Goal: Task Accomplishment & Management: Complete application form

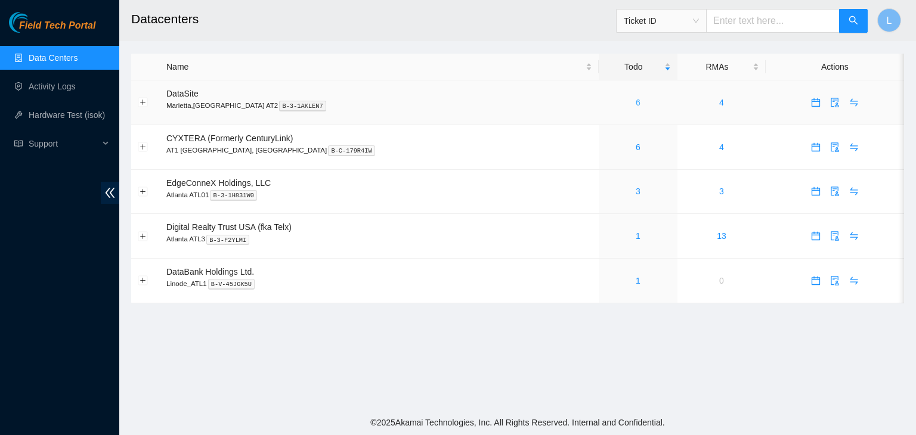
click at [636, 106] on link "6" at bounding box center [638, 103] width 5 height 10
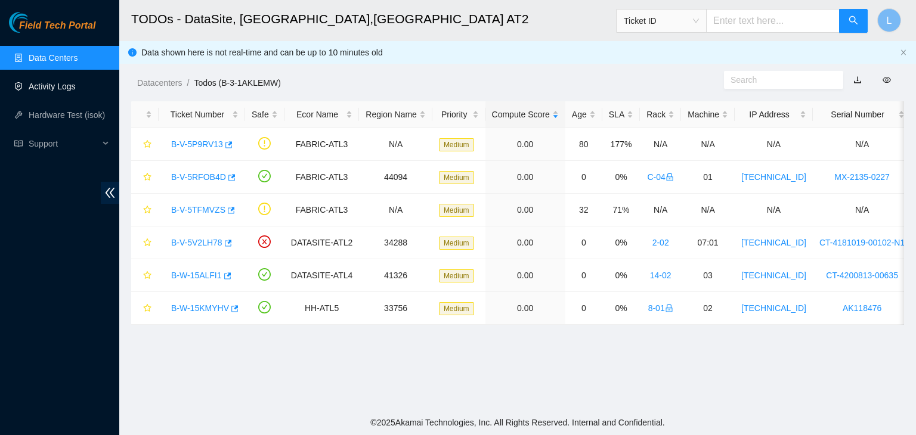
click at [73, 89] on link "Activity Logs" at bounding box center [52, 87] width 47 height 10
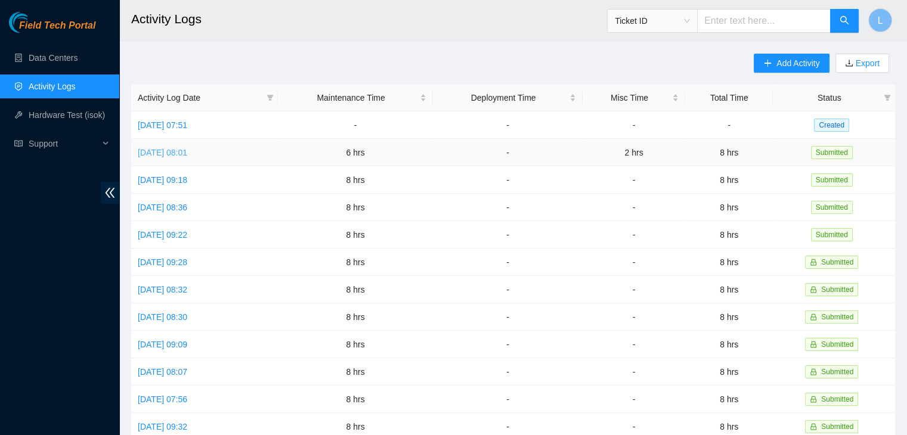
click at [184, 154] on link "[DATE] 08:01" at bounding box center [162, 153] width 49 height 10
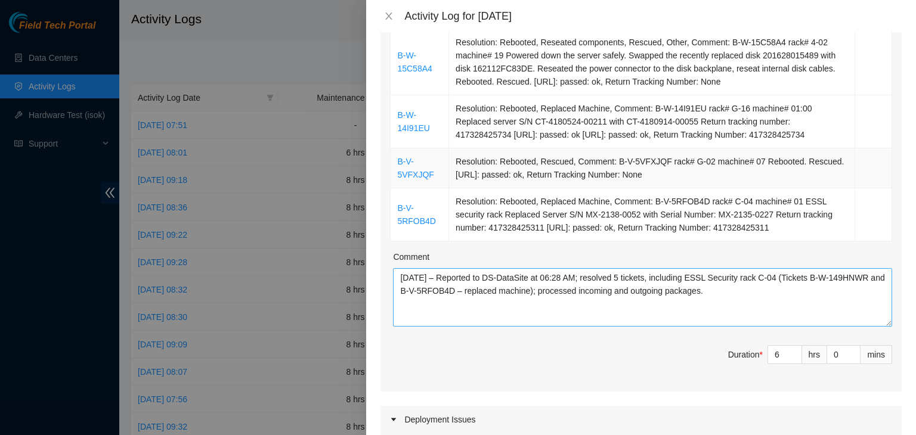
scroll to position [298, 0]
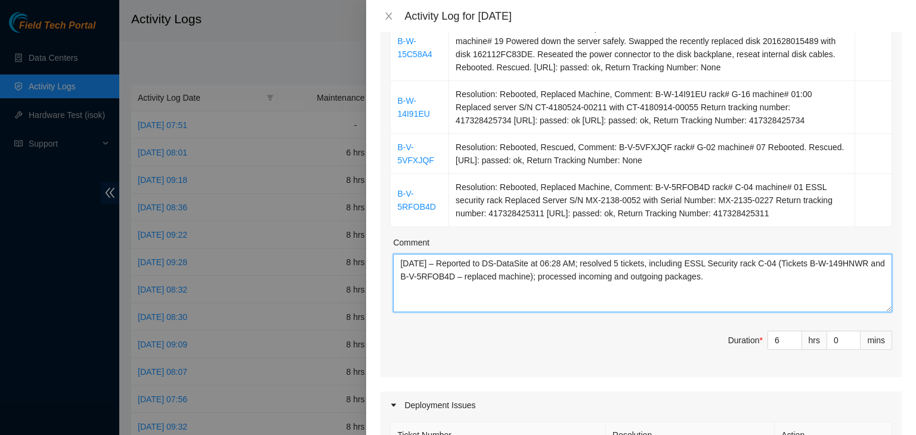
click at [735, 287] on textarea "[DATE] – Reported to DS-DataSite at 06:28 AM; resolved 5 tickets, including ESS…" at bounding box center [642, 283] width 499 height 58
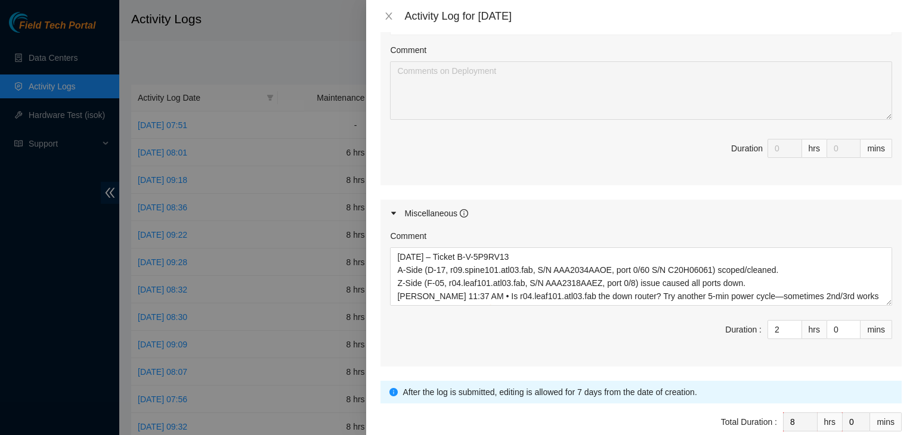
scroll to position [775, 0]
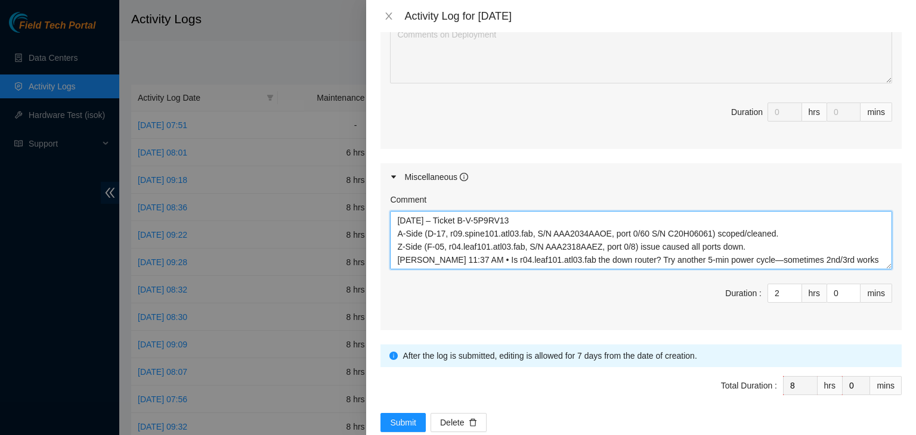
drag, startPoint x: 862, startPoint y: 256, endPoint x: 849, endPoint y: 246, distance: 16.6
click at [858, 256] on textarea "[DATE] – Ticket B-V-5P9RV13 A-Side (D-17, r09.spine101.atl03.fab, S/N AAA2034AA…" at bounding box center [641, 240] width 502 height 58
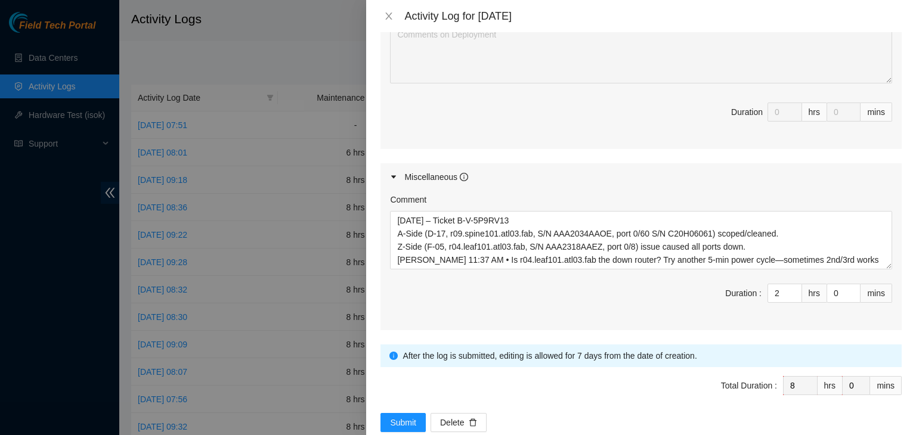
click at [489, 134] on div "Ticket Number Resolution Action No data to display Comment Duration 0 hrs 0 mins" at bounding box center [640, 45] width 521 height 207
click at [388, 17] on icon "close" at bounding box center [389, 16] width 7 height 7
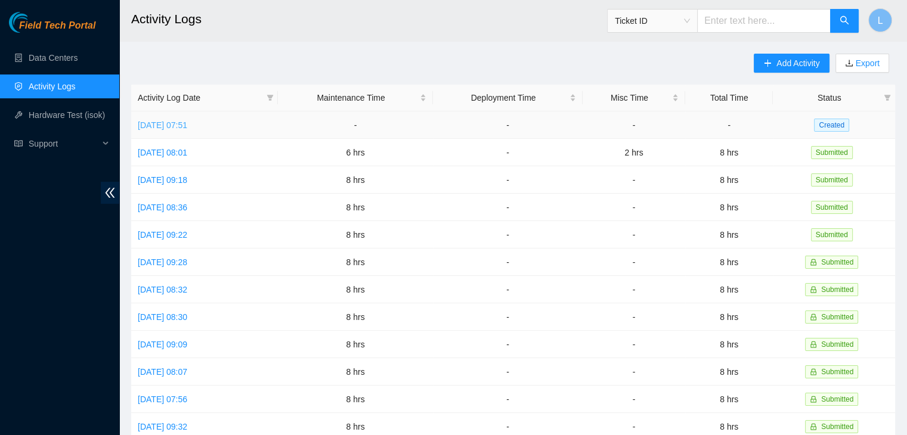
click at [176, 125] on link "[DATE] 07:51" at bounding box center [162, 125] width 49 height 10
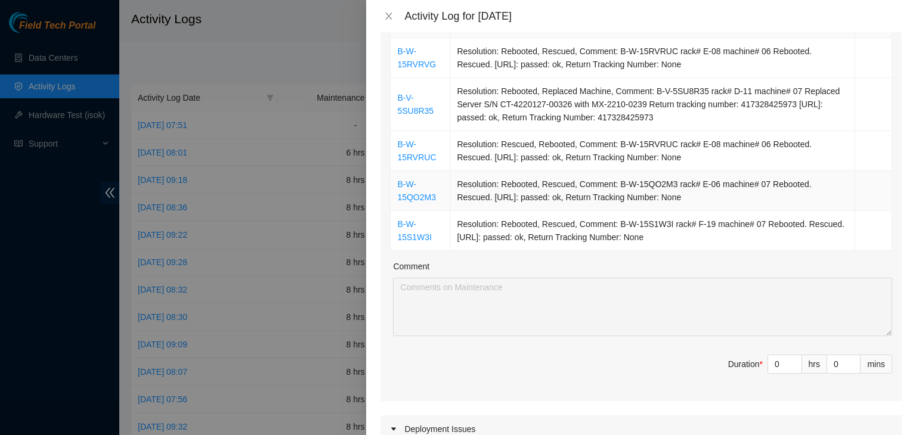
scroll to position [239, 0]
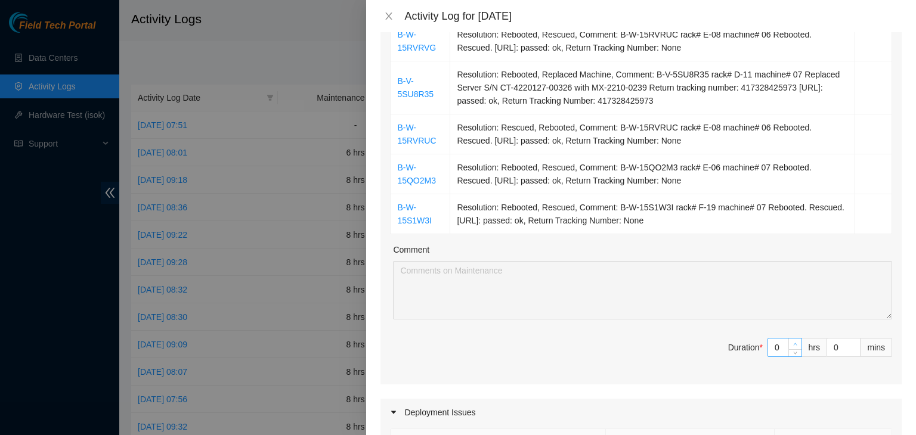
type input "1"
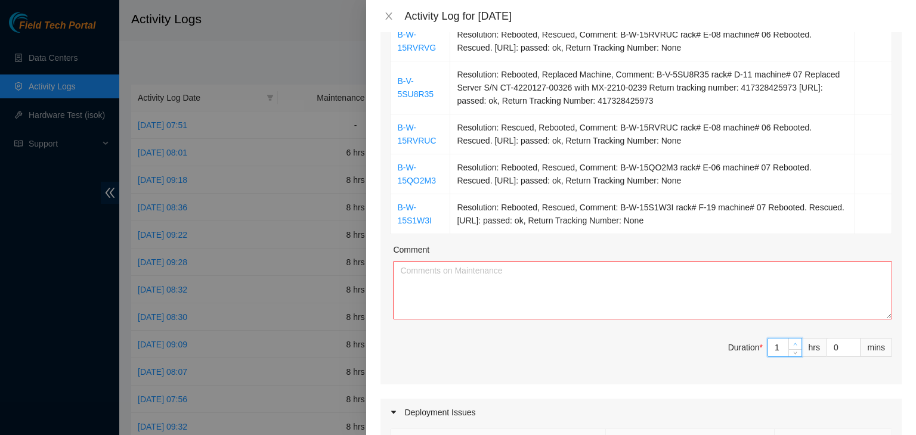
click at [793, 342] on icon "up" at bounding box center [795, 344] width 4 height 4
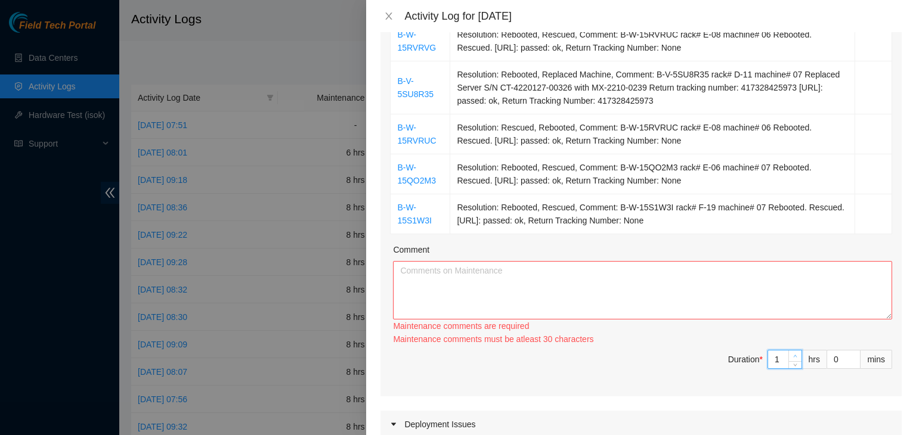
type input "2"
click at [793, 354] on icon "up" at bounding box center [795, 356] width 4 height 4
type input "3"
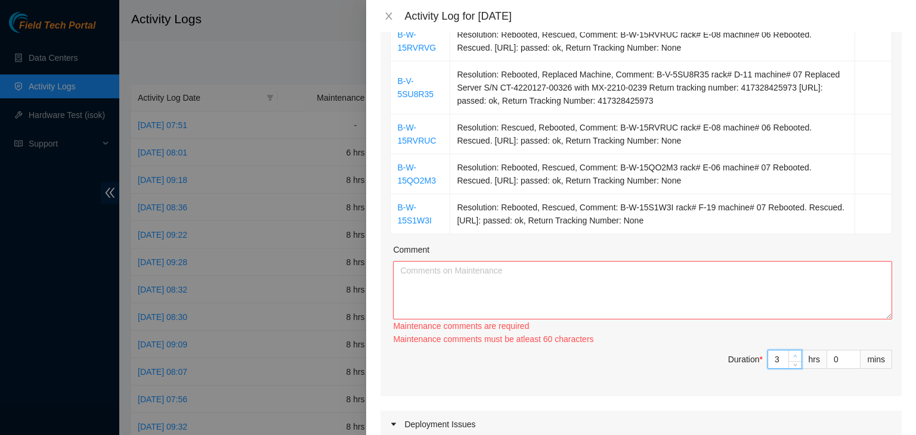
click at [793, 354] on icon "up" at bounding box center [795, 356] width 4 height 4
type input "4"
click at [793, 354] on icon "up" at bounding box center [795, 356] width 4 height 4
click at [711, 294] on textarea "Comment" at bounding box center [642, 290] width 499 height 58
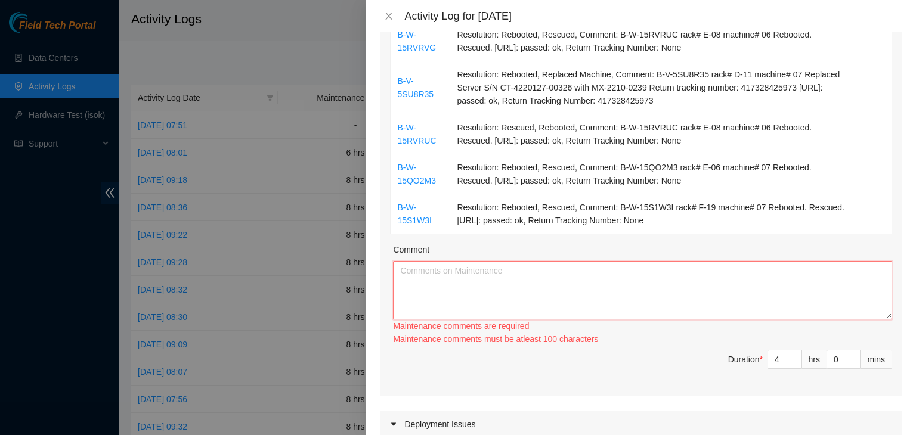
paste textarea "[DATE] – Reported to DS-DataSite at 06:28 AM; resolved 5 tickets, including ESS…"
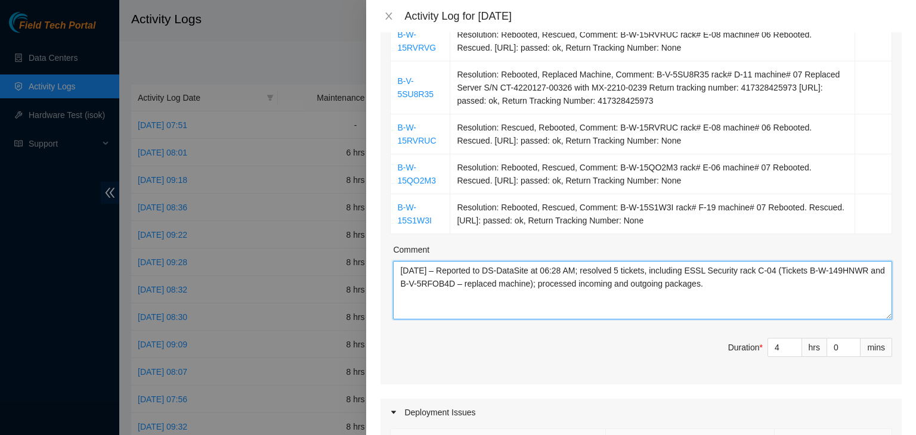
click at [421, 268] on textarea "[DATE] – Reported to DS-DataSite at 06:28 AM; resolved 5 tickets, including ESS…" at bounding box center [642, 290] width 499 height 58
click at [570, 271] on textarea "[DATE] – Reported to DS-DataSite at 06:28 AM; resolved 5 tickets, including ESS…" at bounding box center [642, 290] width 499 height 58
click at [695, 269] on textarea "[DATE] – Reported to DS-DataSite at 06:33 AM; resolved 5 tickets, including ESS…" at bounding box center [642, 290] width 499 height 58
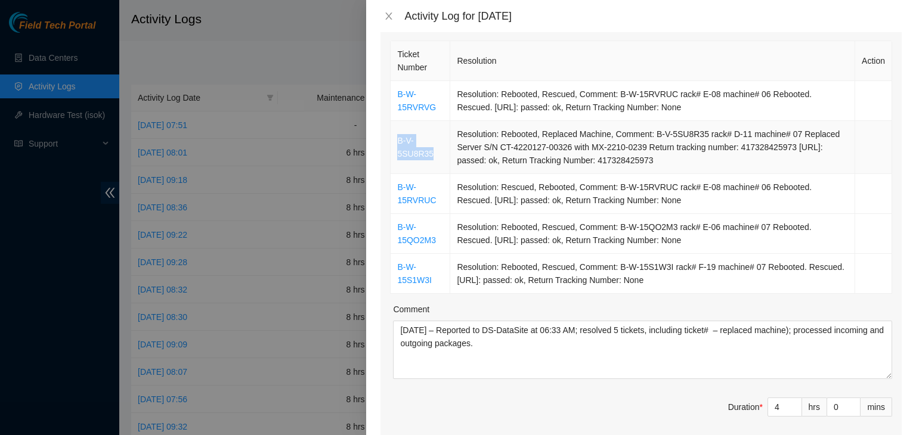
drag, startPoint x: 431, startPoint y: 156, endPoint x: 394, endPoint y: 142, distance: 39.1
click at [394, 142] on td "B-V-5SU8R35" at bounding box center [421, 147] width 60 height 53
copy link "B-V-5SU8R35"
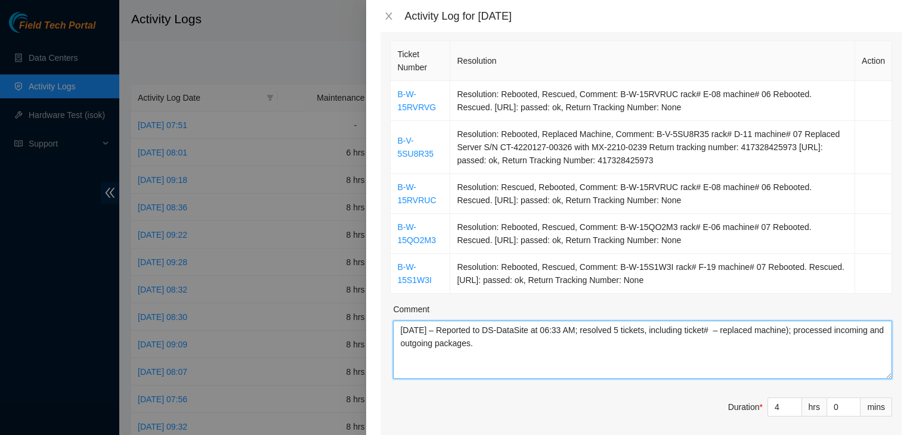
click at [723, 331] on textarea "[DATE] – Reported to DS-DataSite at 06:33 AM; resolved 5 tickets, including tic…" at bounding box center [642, 350] width 499 height 58
paste textarea "B-V-5SU8R35"
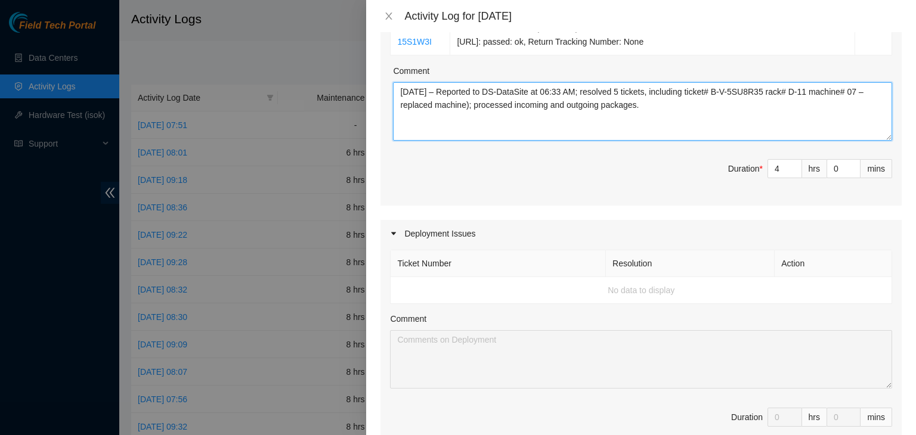
scroll to position [477, 0]
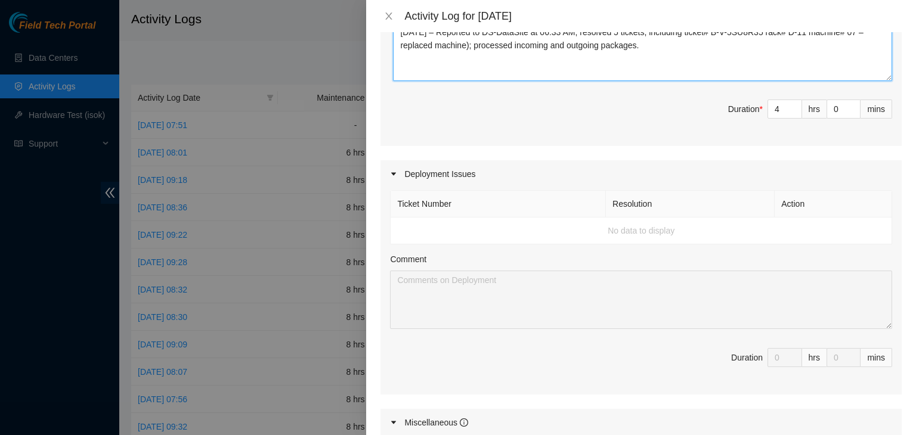
type textarea "[DATE] – Reported to DS-DataSite at 06:33 AM; resolved 5 tickets, including tic…"
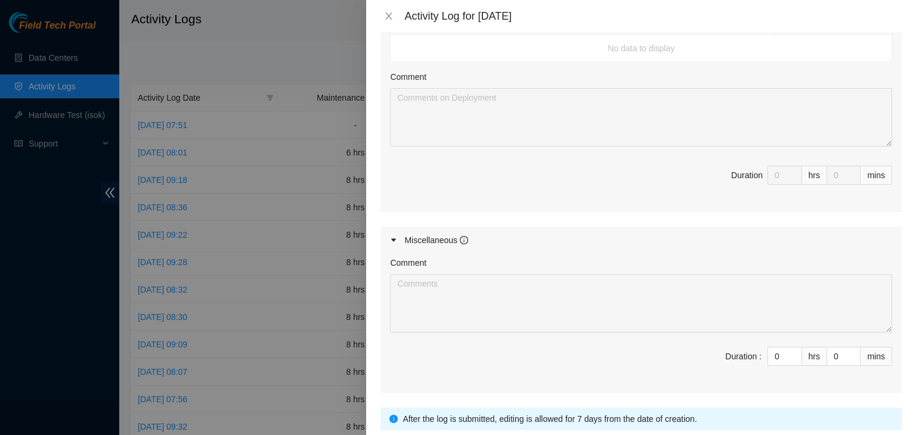
scroll to position [716, 0]
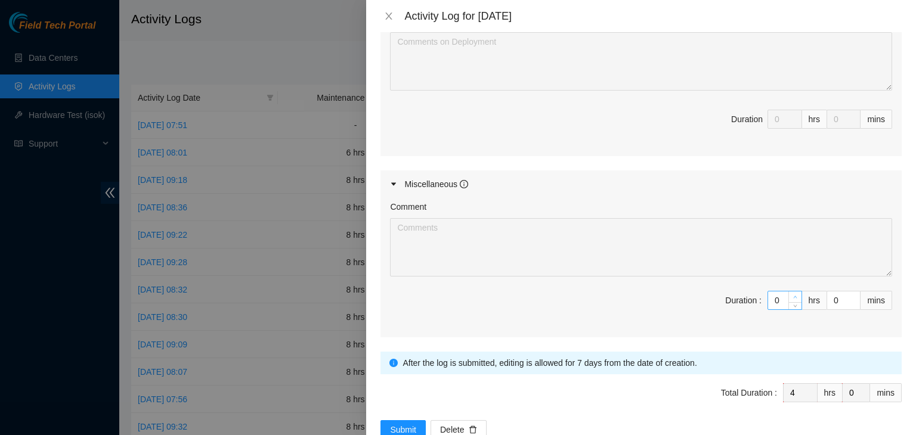
type input "1"
type input "5"
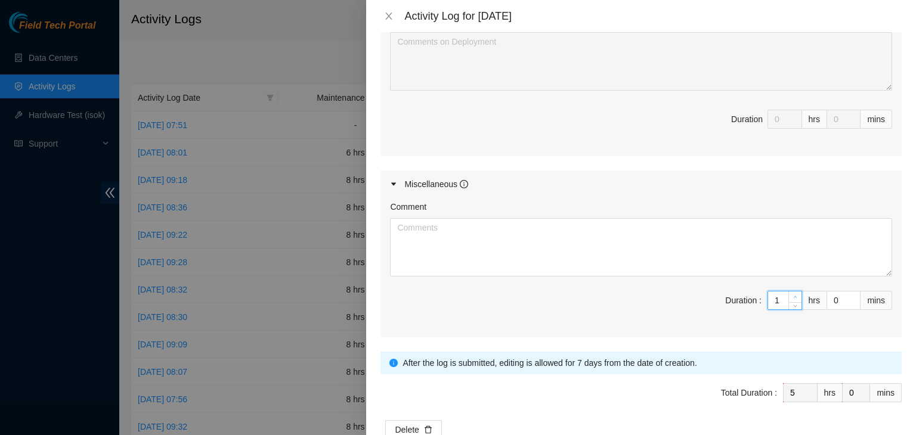
click at [793, 295] on icon "up" at bounding box center [795, 297] width 4 height 4
type input "2"
type input "6"
click at [793, 295] on icon "up" at bounding box center [795, 297] width 4 height 4
type input "3"
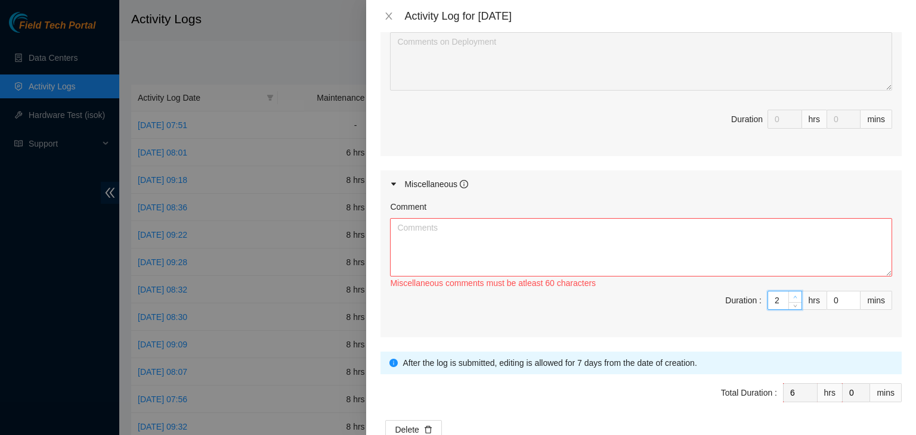
type input "7"
click at [793, 295] on icon "up" at bounding box center [795, 297] width 4 height 4
type input "4"
type input "8"
click at [793, 295] on icon "up" at bounding box center [795, 297] width 4 height 4
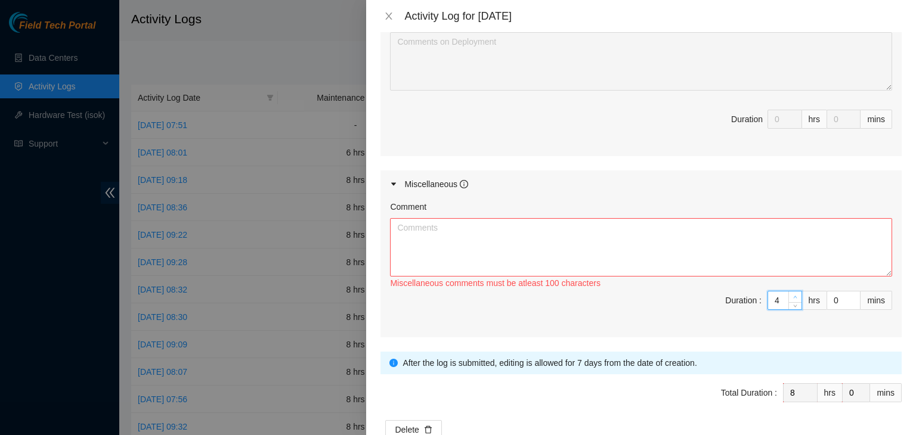
type input "5"
type input "9"
click at [793, 295] on icon "up" at bounding box center [795, 297] width 4 height 4
type input "4"
type input "8"
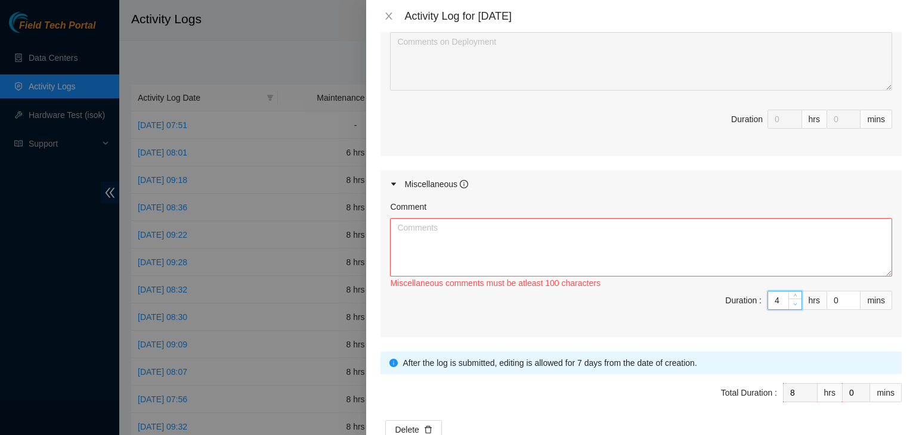
click at [793, 302] on icon "down" at bounding box center [795, 304] width 4 height 4
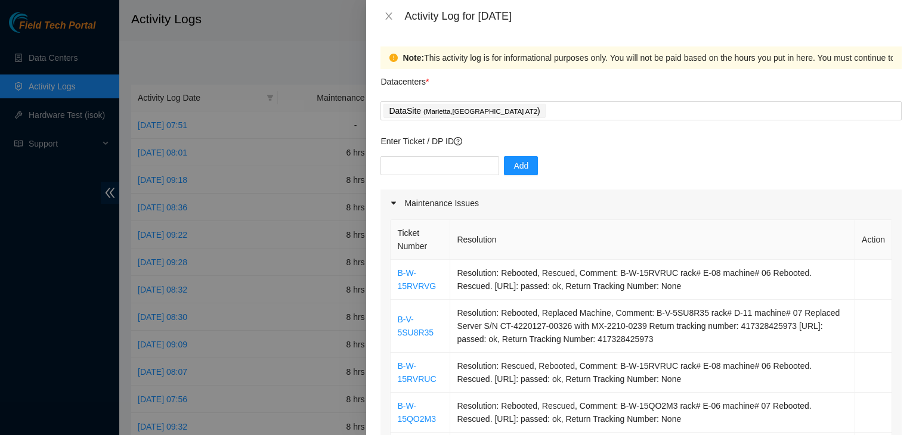
scroll to position [0, 0]
drag, startPoint x: 434, startPoint y: 287, endPoint x: 398, endPoint y: 276, distance: 37.5
click at [398, 276] on td "B-W-15RVRVG" at bounding box center [421, 280] width 60 height 40
copy link "B-W-15RVRVG"
click at [439, 164] on input "text" at bounding box center [439, 165] width 119 height 19
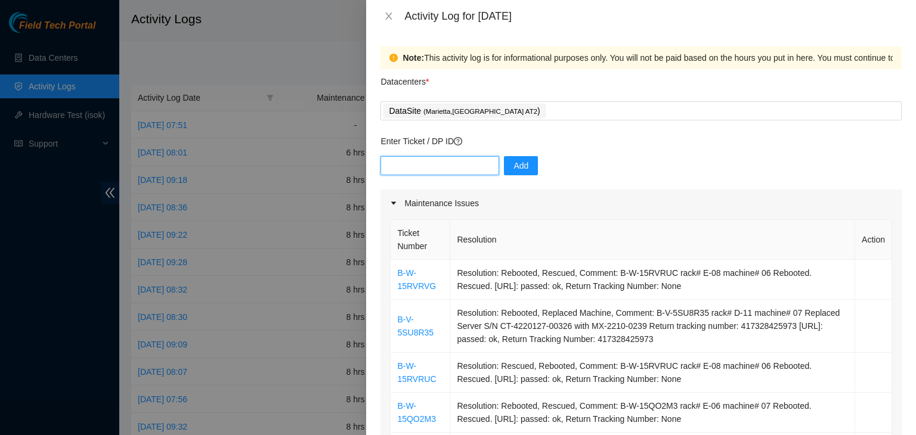
paste input "B-W-15RVRVG"
type input "B-W-15RVRVG"
click at [513, 168] on span "Add" at bounding box center [520, 165] width 15 height 13
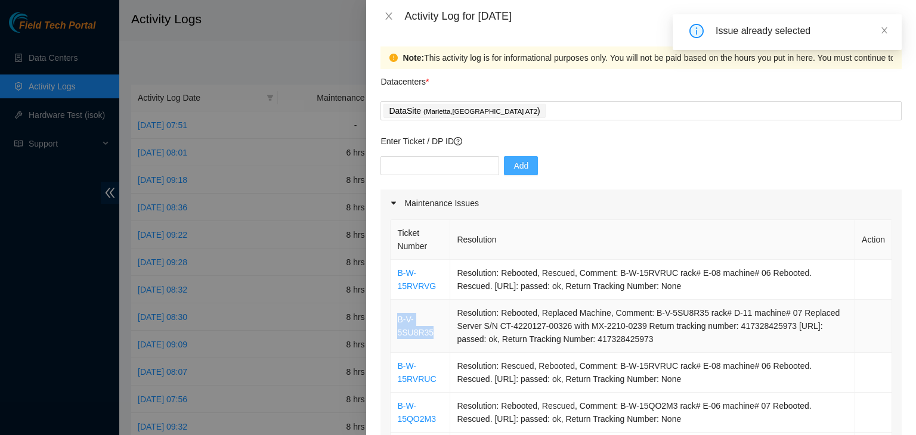
drag, startPoint x: 434, startPoint y: 334, endPoint x: 396, endPoint y: 321, distance: 40.2
click at [396, 321] on td "B-V-5SU8R35" at bounding box center [421, 326] width 60 height 53
copy link "B-V-5SU8R35"
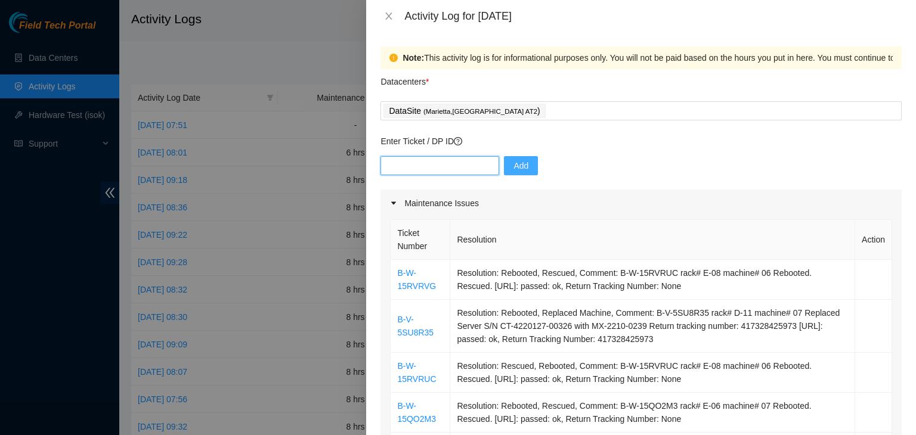
click at [433, 169] on input "text" at bounding box center [439, 165] width 119 height 19
paste input "B-V-5SU8R35"
type input "B-V-5SU8R35"
click at [513, 165] on span "Add" at bounding box center [520, 165] width 15 height 13
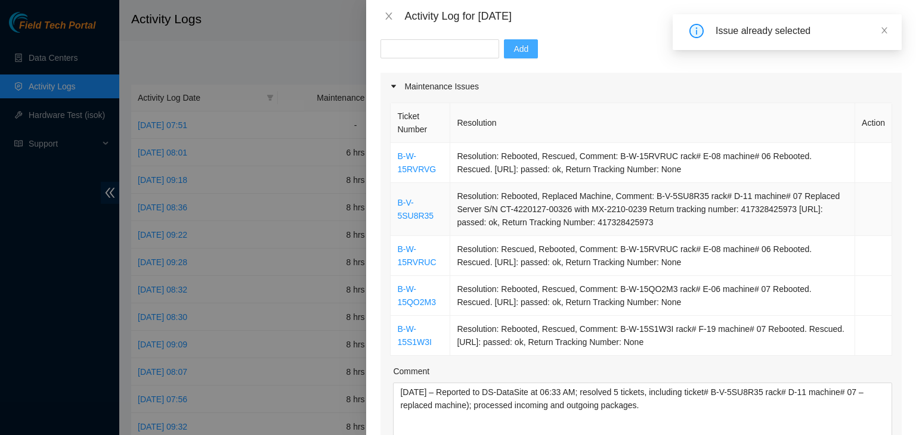
scroll to position [119, 0]
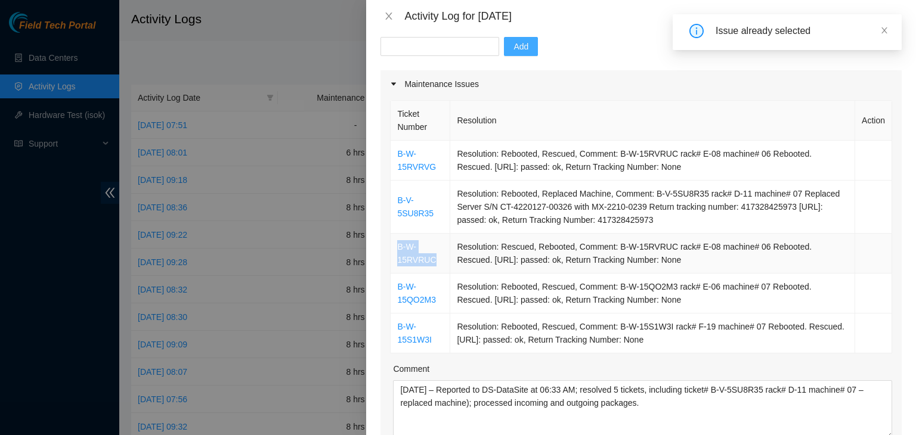
drag, startPoint x: 436, startPoint y: 262, endPoint x: 397, endPoint y: 250, distance: 40.7
click at [397, 250] on td "B-W-15RVRUC" at bounding box center [421, 254] width 60 height 40
copy link "B-W-15RVRUC"
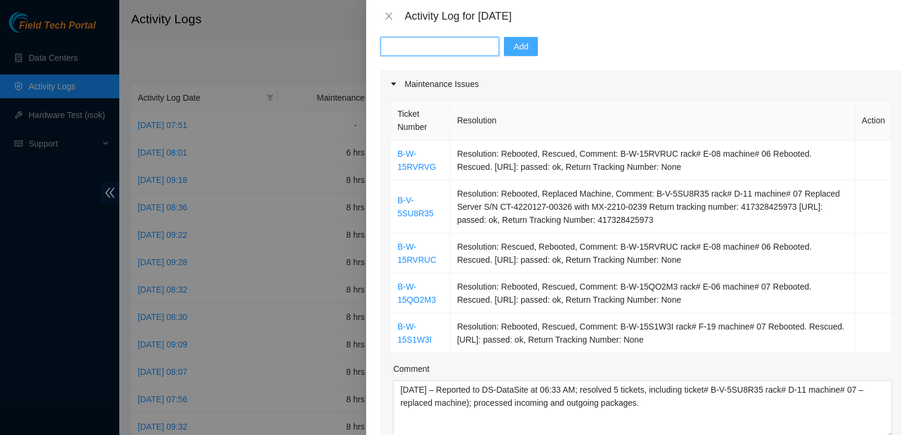
click at [447, 37] on input "text" at bounding box center [439, 46] width 119 height 19
paste input "B-W-15RVRUC"
type input "B-W-15RVRUC"
click at [513, 51] on span "Add" at bounding box center [520, 46] width 15 height 13
drag, startPoint x: 438, startPoint y: 302, endPoint x: 395, endPoint y: 289, distance: 44.5
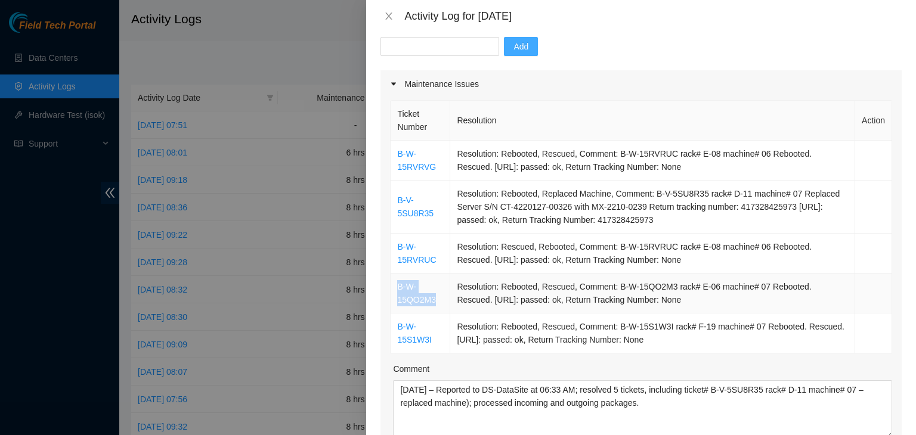
click at [395, 289] on td "B-W-15QO2M3" at bounding box center [421, 294] width 60 height 40
copy link "B-W-15QO2M3"
click at [450, 42] on input "text" at bounding box center [439, 46] width 119 height 19
paste input "B-W-15QO2M3"
type input "B-W-15QO2M3"
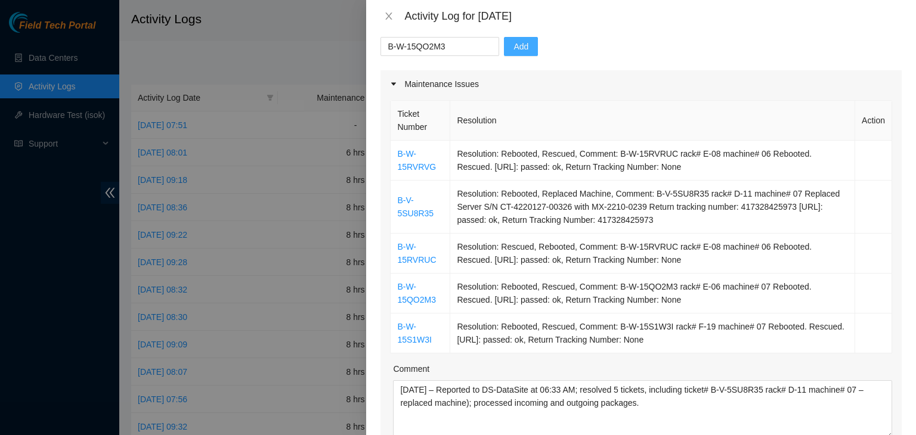
click at [513, 47] on span "Add" at bounding box center [520, 46] width 15 height 13
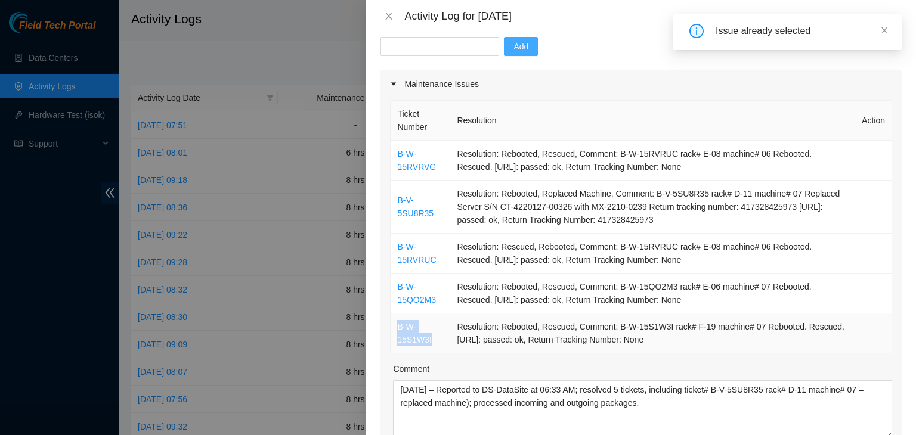
drag, startPoint x: 434, startPoint y: 342, endPoint x: 397, endPoint y: 327, distance: 40.2
click at [397, 327] on td "B-W-15S1W3I" at bounding box center [421, 334] width 60 height 40
copy link "B-W-15S1W3I"
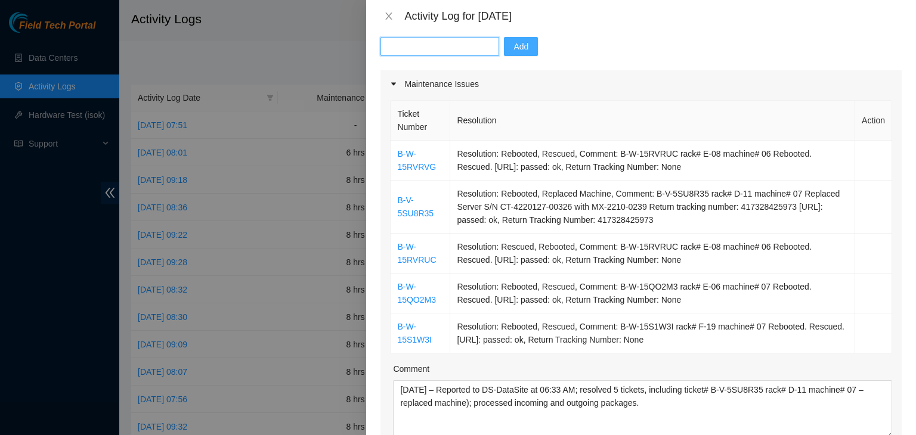
click at [422, 47] on input "text" at bounding box center [439, 46] width 119 height 19
paste input "B-W-15S1W3I"
type input "B-W-15S1W3I"
click at [513, 50] on span "Add" at bounding box center [520, 46] width 15 height 13
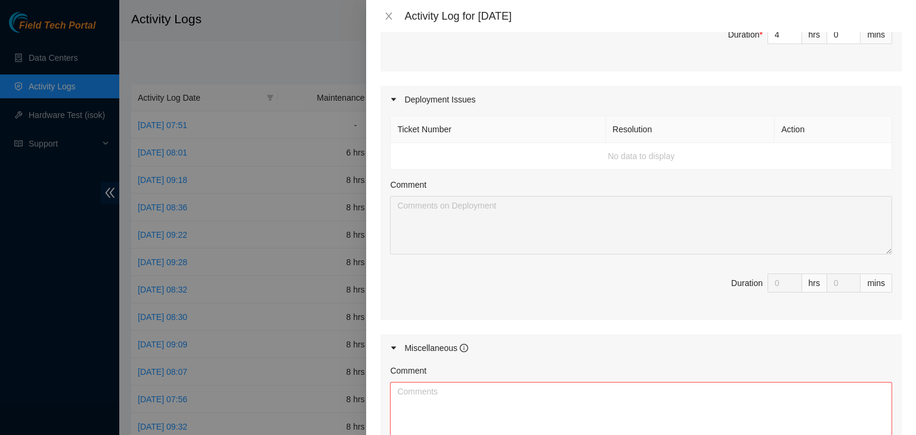
scroll to position [596, 0]
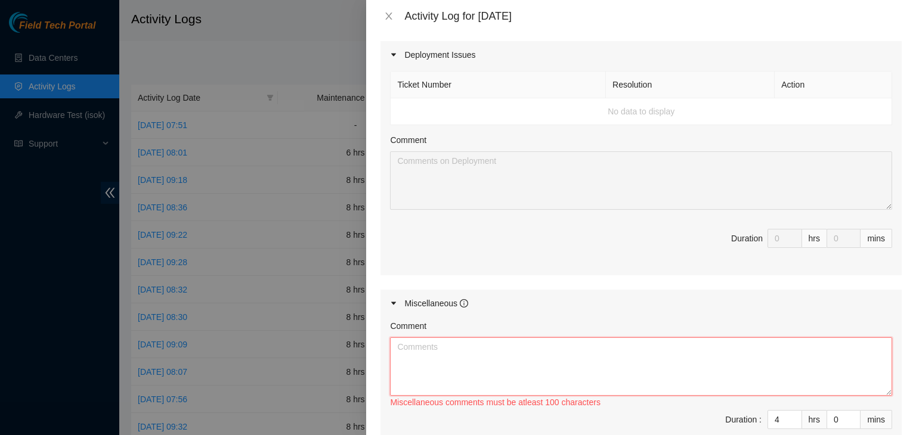
click at [460, 369] on textarea "Comment" at bounding box center [641, 367] width 502 height 58
paste textarea "DP73434 - Deconstruct Region DATASITE-ATL2n - RMA B-V-53ES3A3"
click at [731, 349] on textarea "Working on DP73434 - Deconstruct Region DATASITE-ATL2n - RMA B-V-53ES3A3 for ra…" at bounding box center [641, 367] width 502 height 58
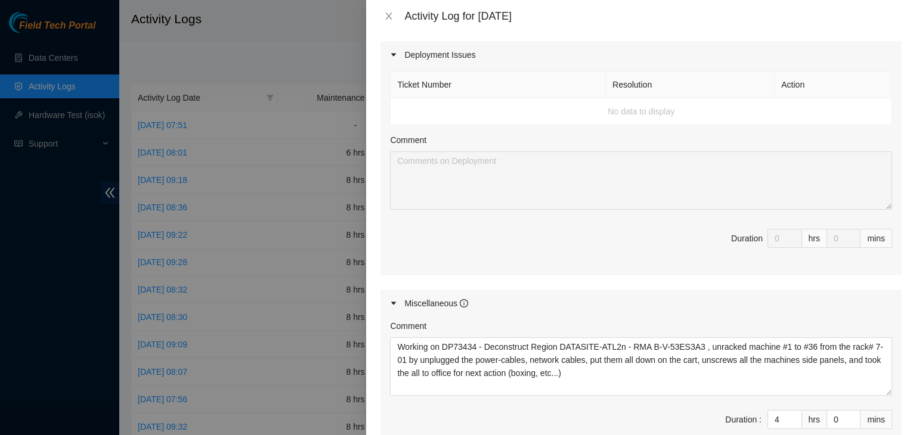
click at [633, 427] on span "Duration : 4 hrs 0 mins" at bounding box center [641, 426] width 502 height 33
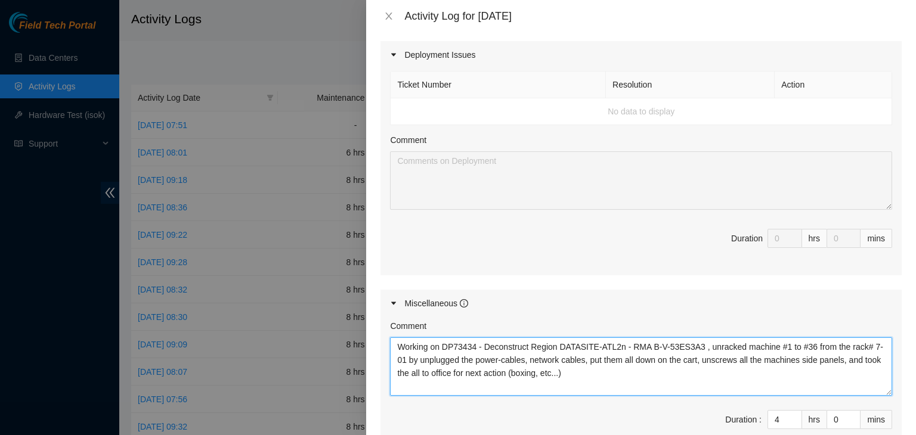
click at [634, 363] on textarea "Working on DP73434 - Deconstruct Region DATASITE-ATL2n - RMA B-V-53ES3A3 , unra…" at bounding box center [641, 367] width 502 height 58
paste textarea "– Deconstruct Region DATASITE-ATL2n – RMA B-V-53ES3A3. Machines #1 through #36 …"
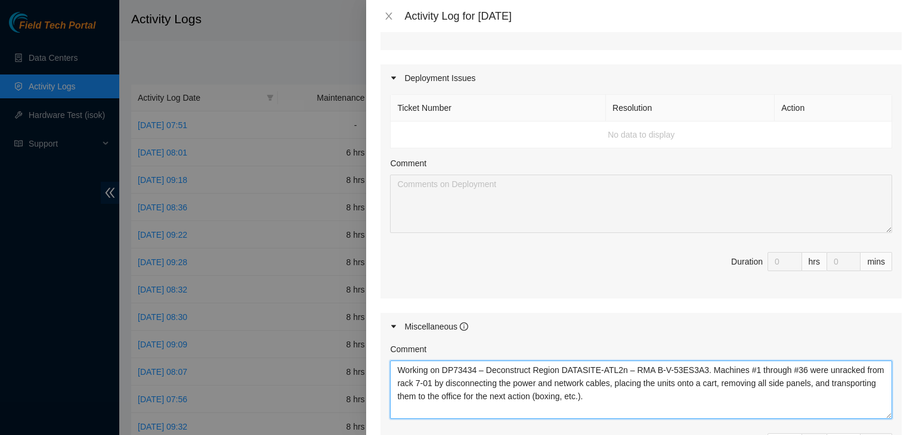
scroll to position [565, 0]
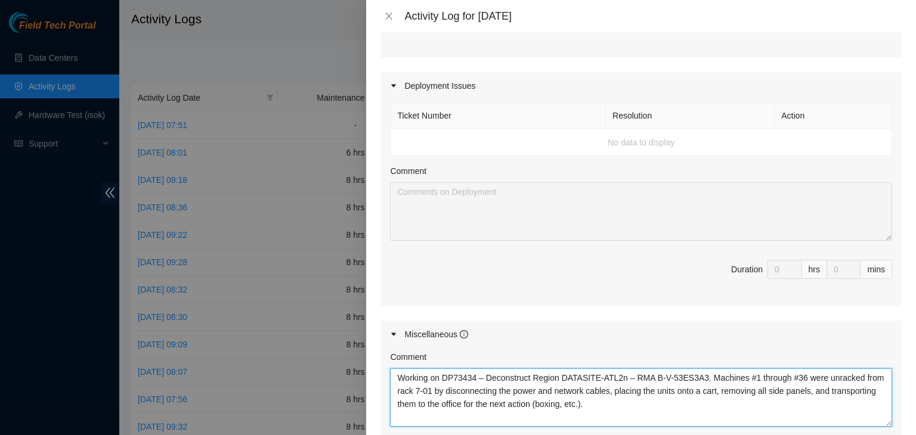
type textarea "Working on DP73434 – Deconstruct Region DATASITE-ATL2n – RMA B-V-53ES3A3. Machi…"
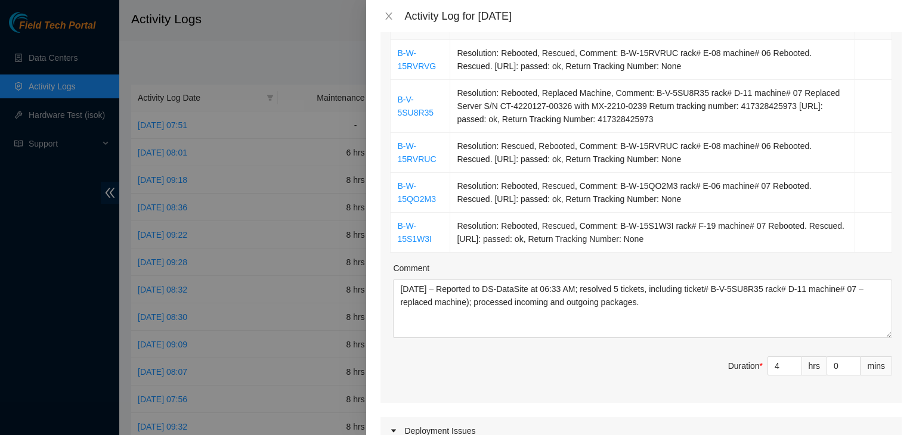
scroll to position [208, 0]
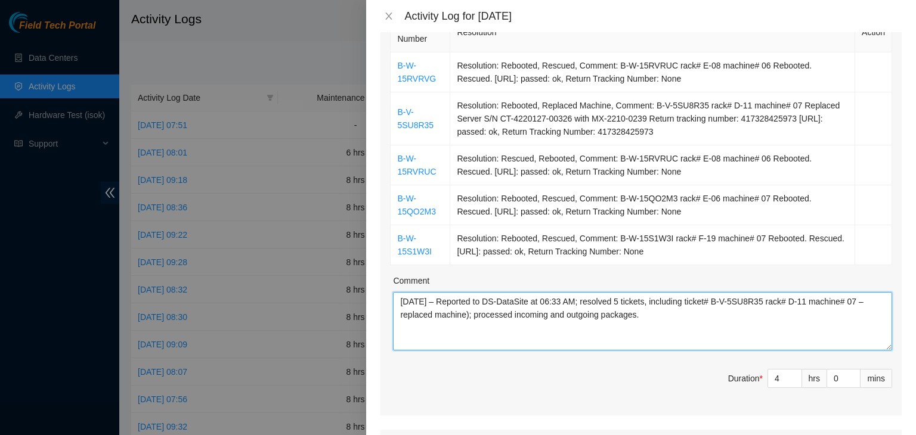
drag, startPoint x: 644, startPoint y: 315, endPoint x: 399, endPoint y: 298, distance: 245.7
click at [399, 298] on textarea "[DATE] – Reported to DS-DataSite at 06:33 AM; resolved 5 tickets, including tic…" at bounding box center [642, 321] width 499 height 58
paste textarea "Ticket# B-V-5SU8R35 (Rack D-11, Machine"
type textarea "[DATE] – Reported to DS-DataSite at 06:33 AM; resolved 5 tickets, including Tic…"
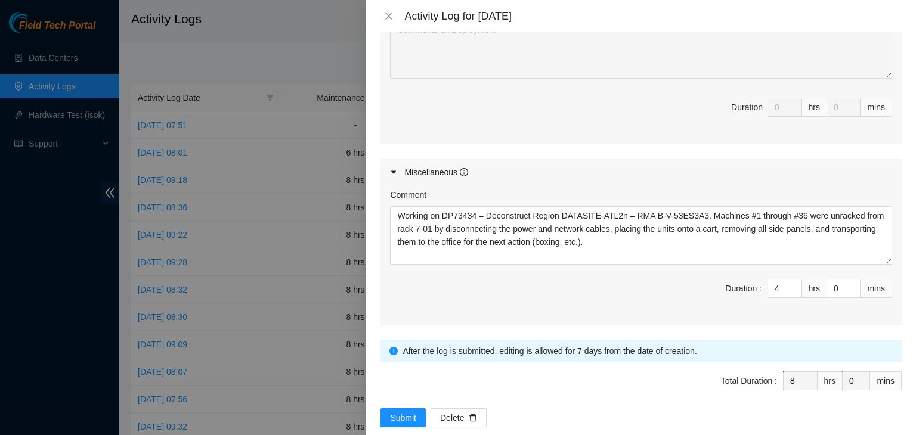
scroll to position [744, 0]
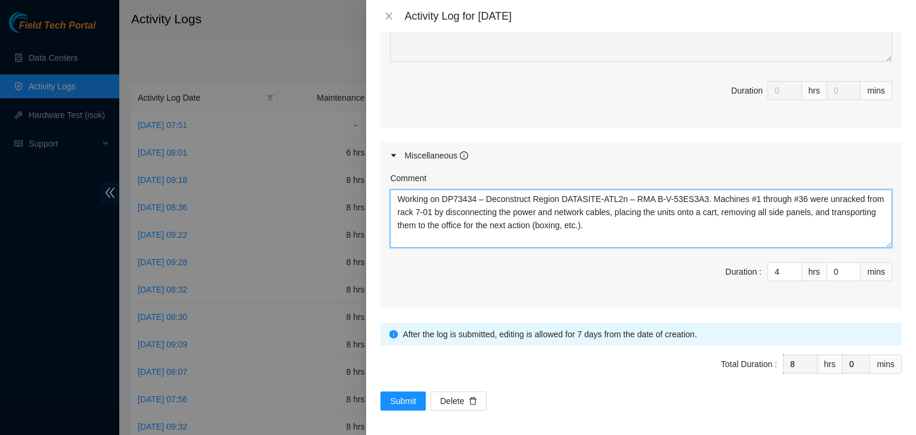
click at [615, 233] on textarea "Working on DP73434 – Deconstruct Region DATASITE-ATL2n – RMA B-V-53ES3A3. Machi…" at bounding box center [641, 219] width 502 height 58
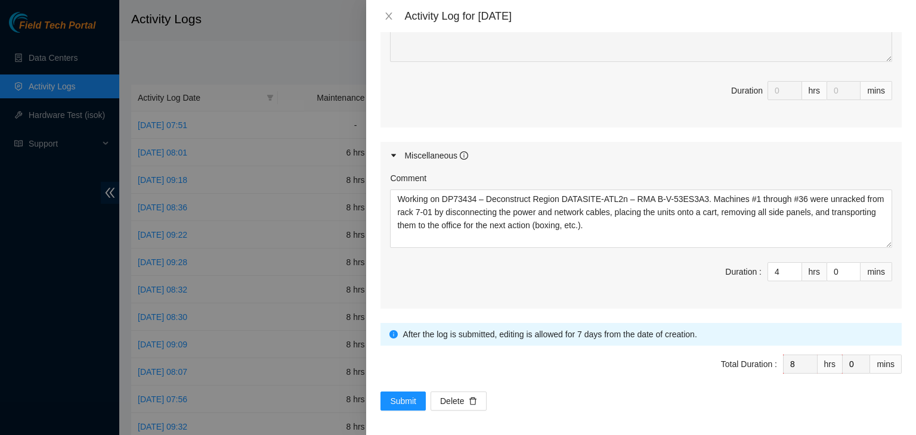
click at [547, 153] on div "Miscellaneous" at bounding box center [640, 155] width 521 height 27
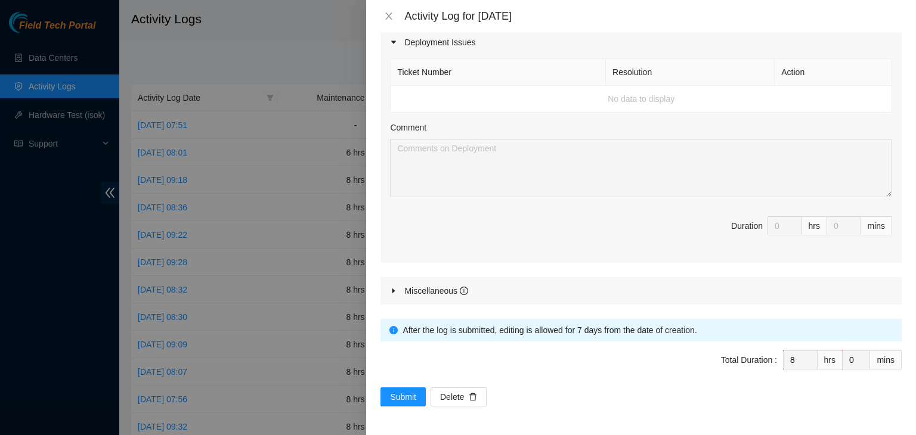
scroll to position [605, 0]
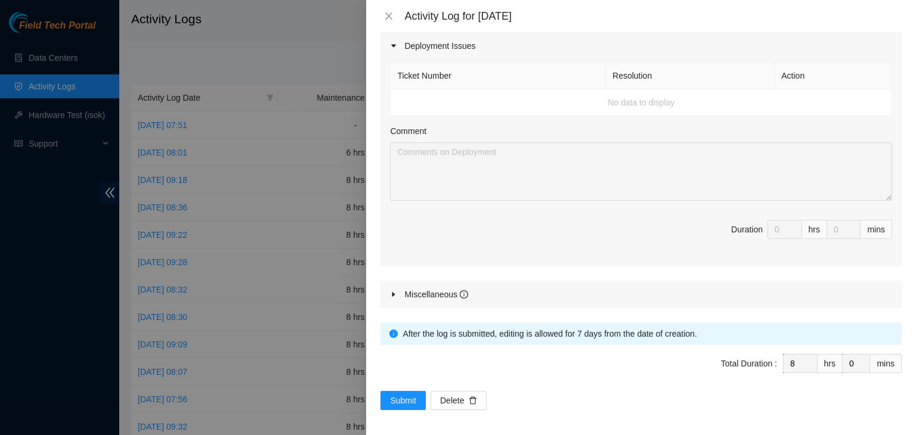
click at [391, 296] on div at bounding box center [397, 294] width 14 height 13
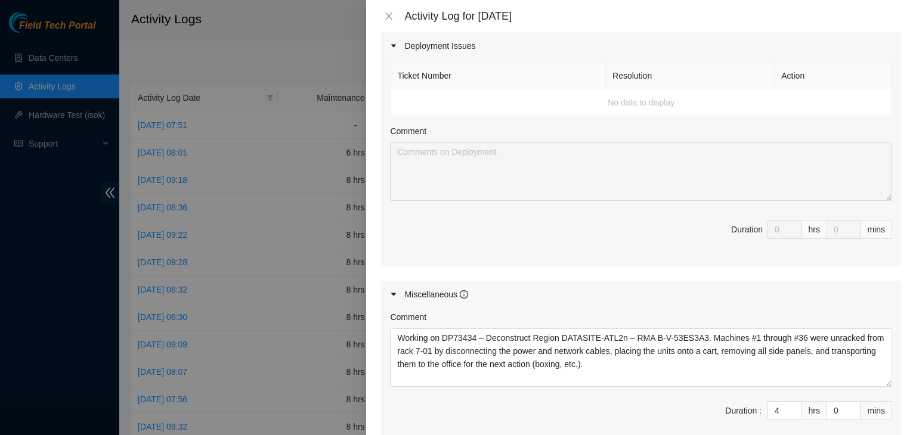
scroll to position [744, 0]
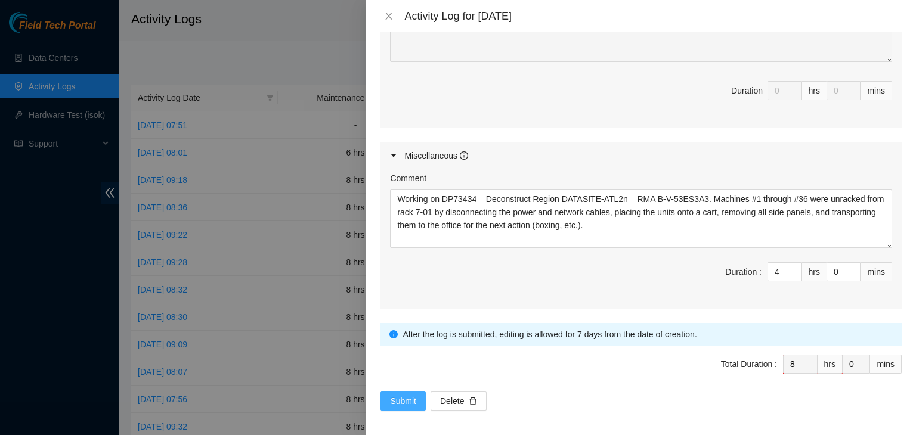
click at [403, 399] on span "Submit" at bounding box center [403, 401] width 26 height 13
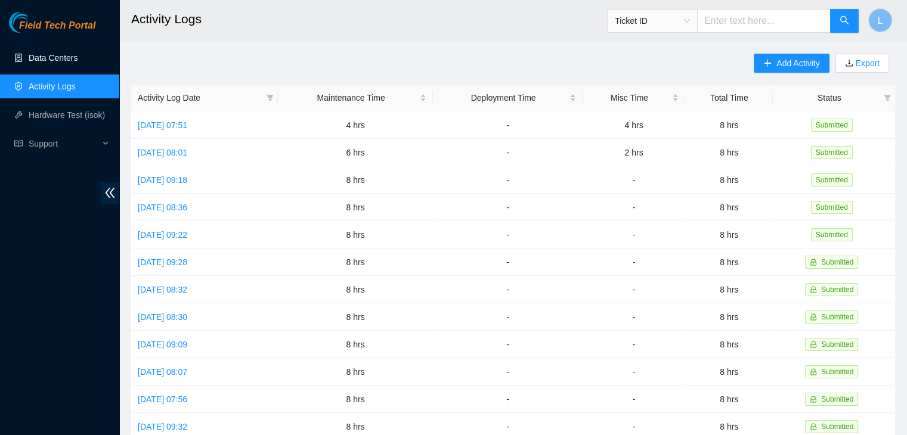
click at [63, 58] on link "Data Centers" at bounding box center [53, 58] width 49 height 10
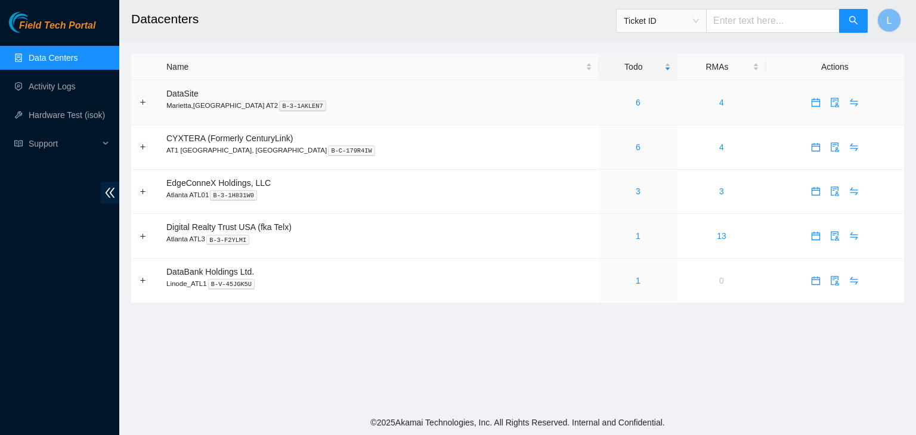
click at [605, 106] on div "6" at bounding box center [638, 102] width 66 height 13
